Goal: Information Seeking & Learning: Learn about a topic

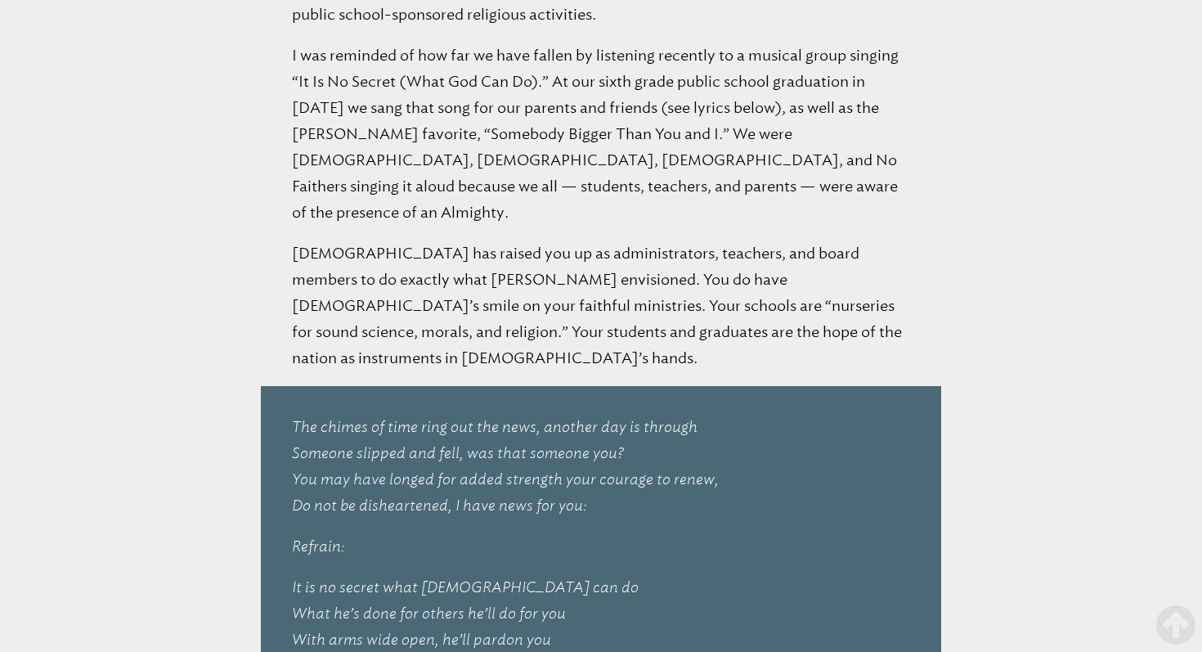
scroll to position [4688, 0]
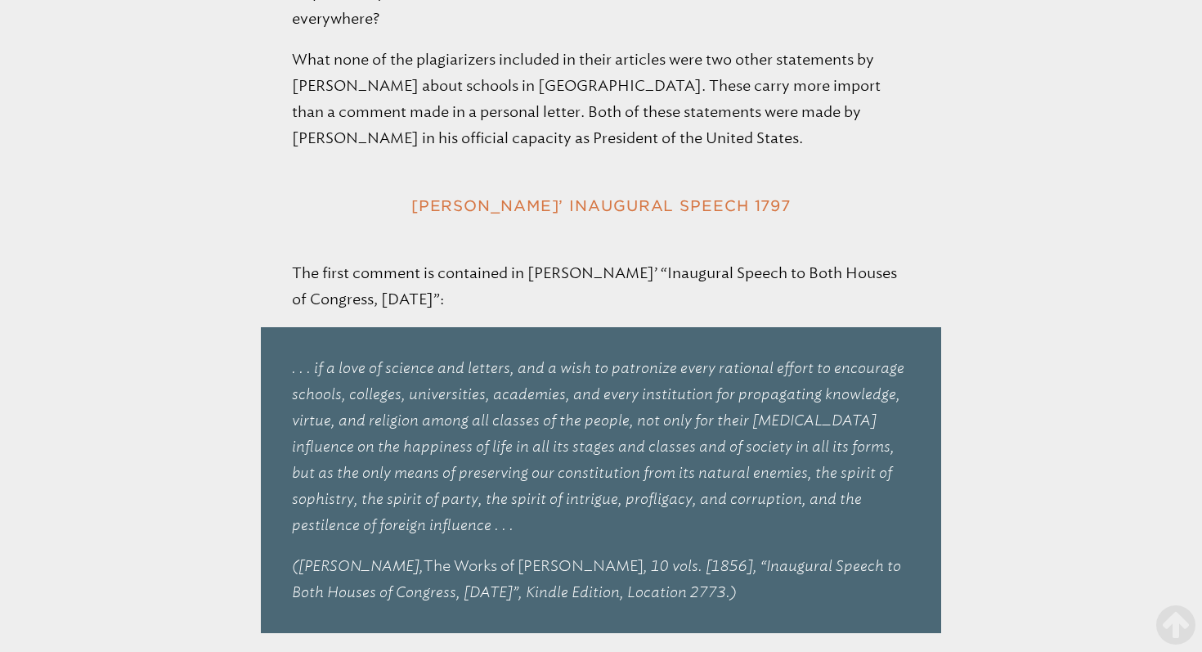
scroll to position [2798, 0]
